Goal: Find specific page/section: Find specific page/section

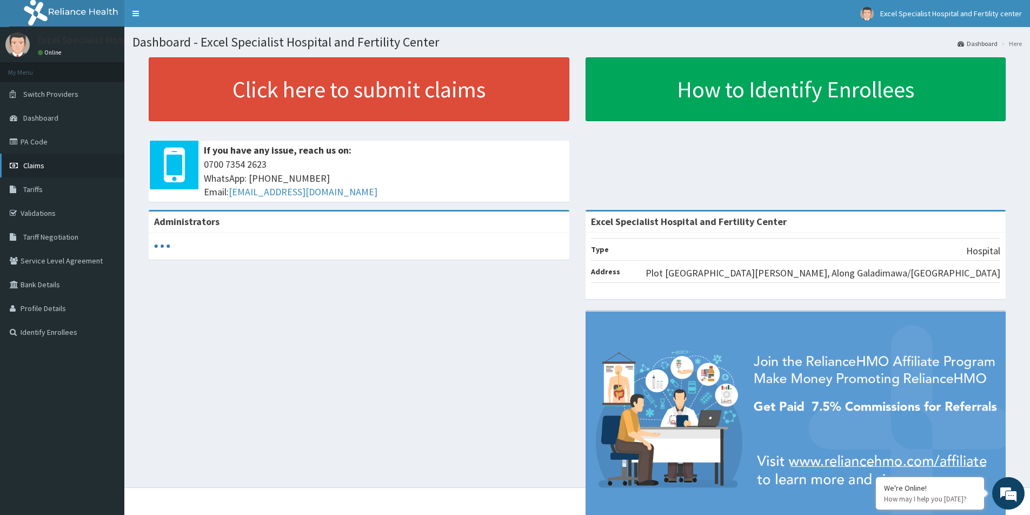
click at [48, 167] on link "Claims" at bounding box center [62, 166] width 124 height 24
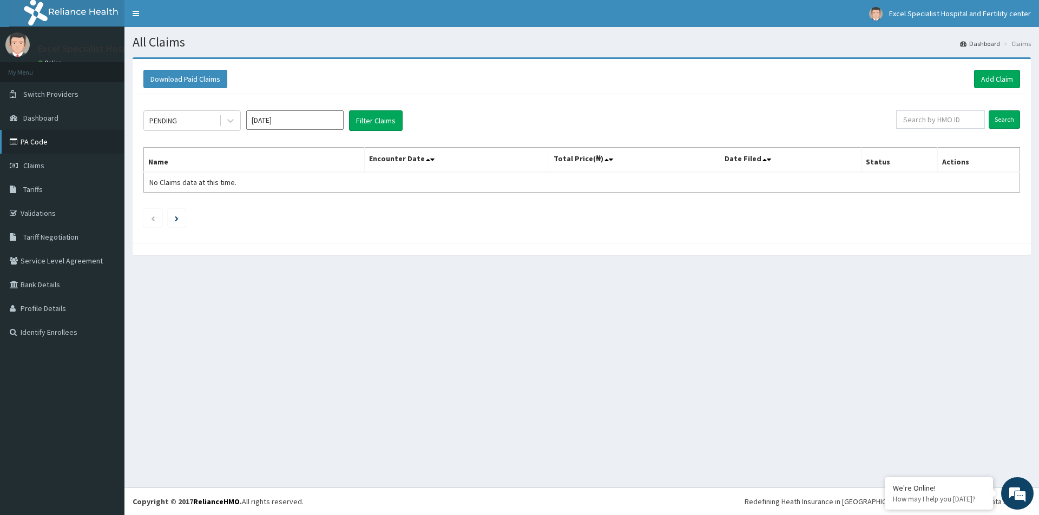
click at [47, 143] on link "PA Code" at bounding box center [62, 142] width 124 height 24
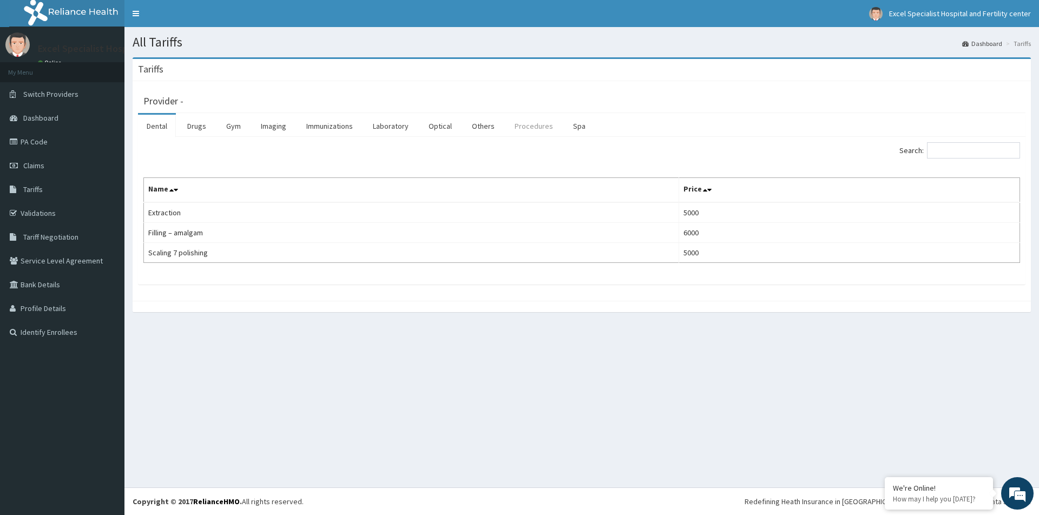
click at [525, 123] on link "Procedures" at bounding box center [534, 126] width 56 height 23
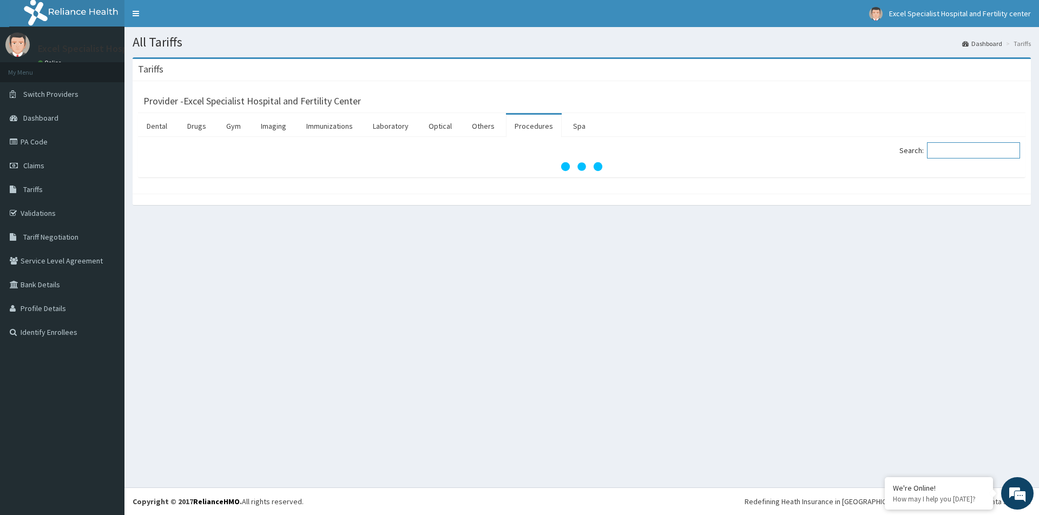
click at [953, 147] on input "Search:" at bounding box center [973, 150] width 93 height 16
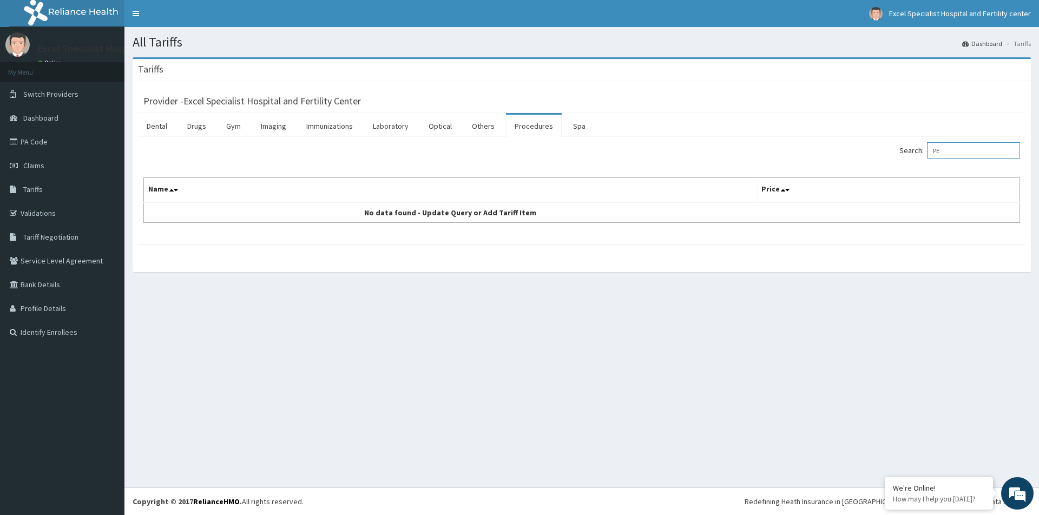
type input "P"
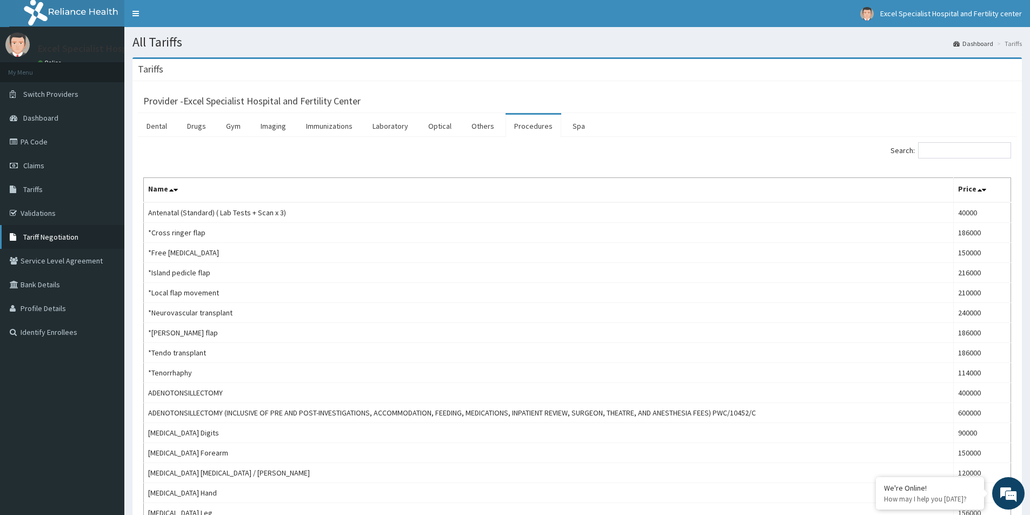
click at [38, 238] on span "Tariff Negotiation" at bounding box center [50, 237] width 55 height 10
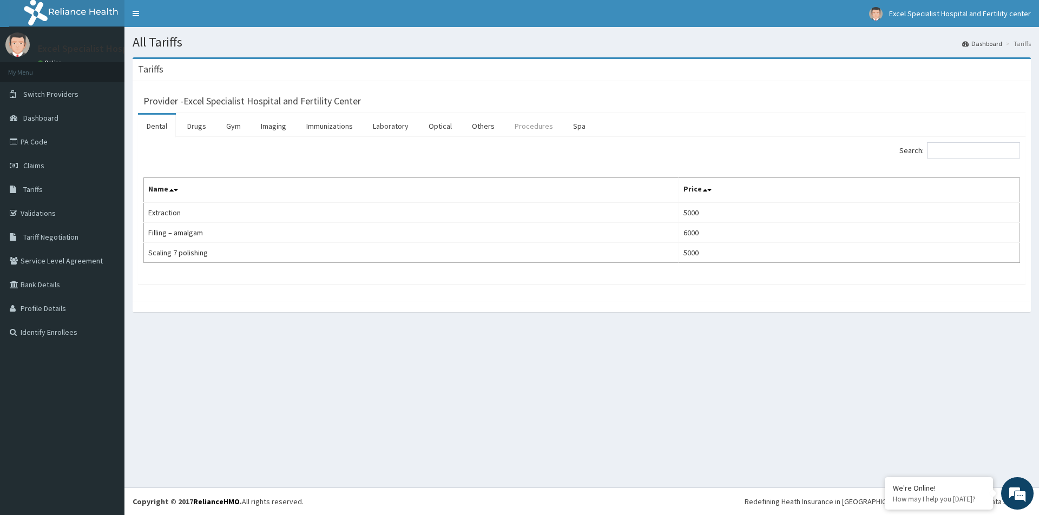
click at [521, 125] on link "Procedures" at bounding box center [534, 126] width 56 height 23
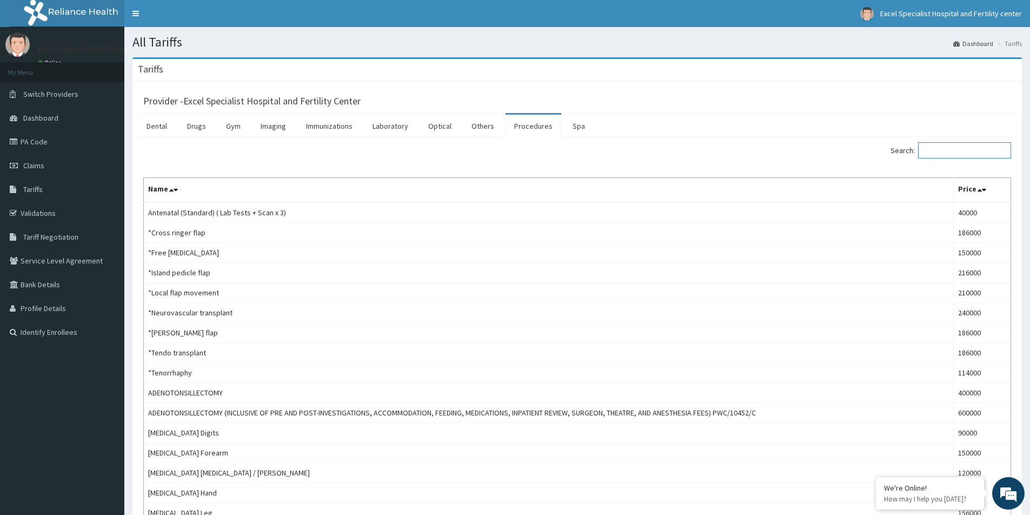
click at [962, 152] on input "Search:" at bounding box center [964, 150] width 93 height 16
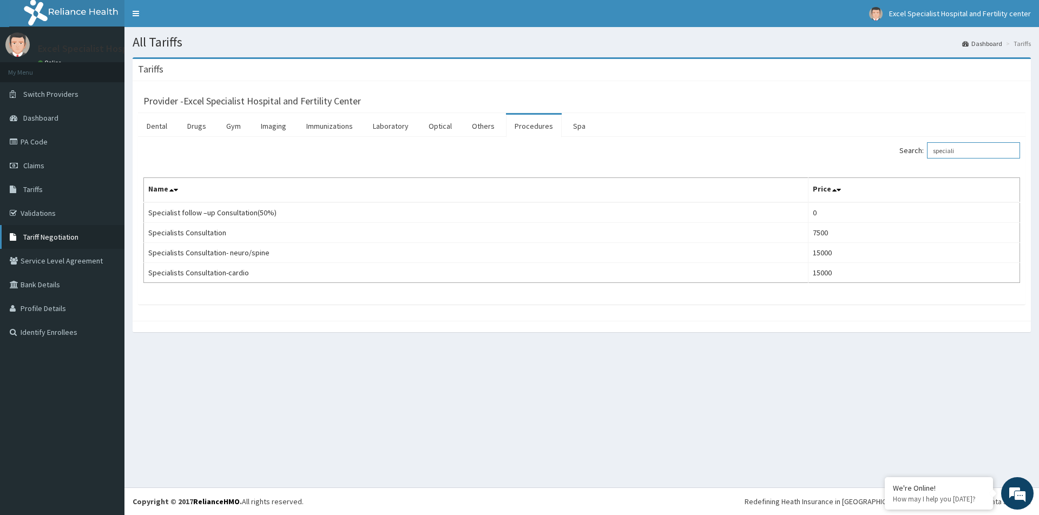
type input "speciali"
click at [56, 236] on span "Tariff Negotiation" at bounding box center [50, 237] width 55 height 10
